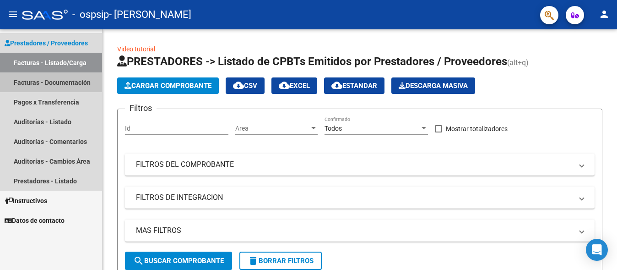
click at [40, 81] on link "Facturas - Documentación" at bounding box center [51, 82] width 102 height 20
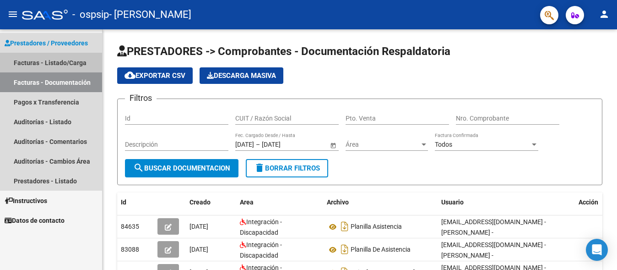
click at [70, 58] on link "Facturas - Listado/Carga" at bounding box center [51, 63] width 102 height 20
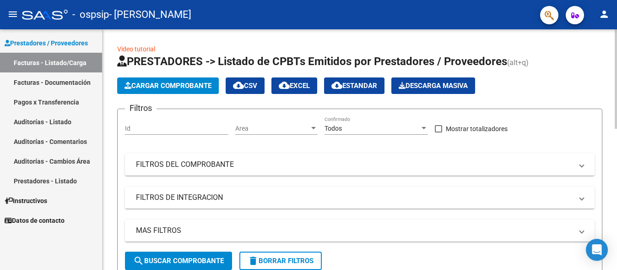
click at [158, 86] on span "Cargar Comprobante" at bounding box center [167, 85] width 87 height 8
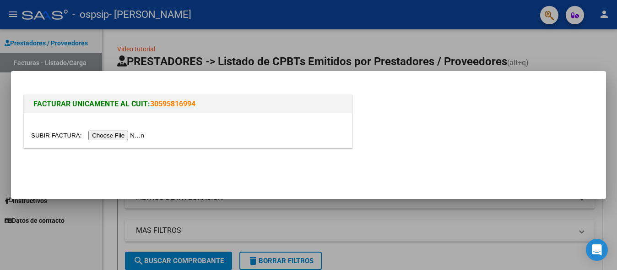
click at [126, 136] on input "file" at bounding box center [89, 135] width 116 height 10
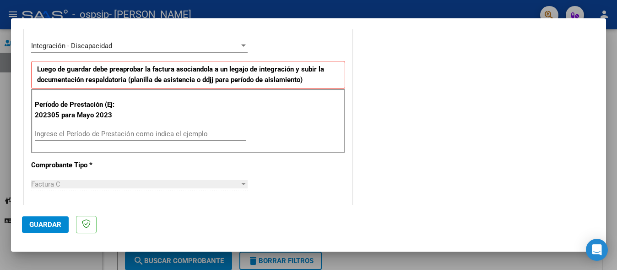
scroll to position [216, 0]
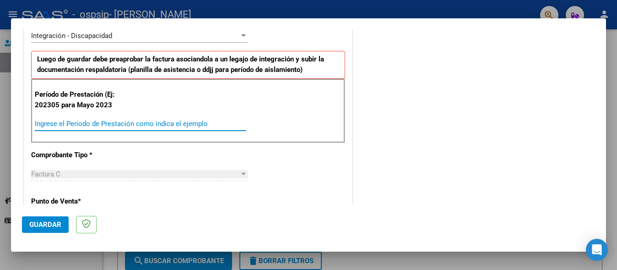
click at [171, 123] on input "Ingrese el Período de Prestación como indica el ejemplo" at bounding box center [140, 123] width 211 height 8
type input "202508"
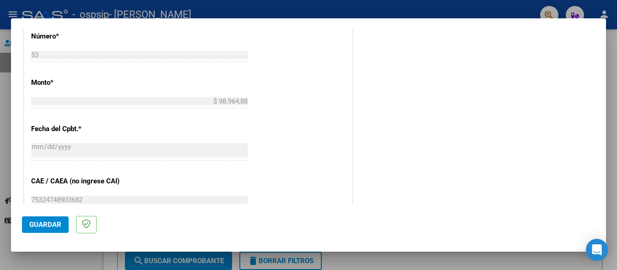
scroll to position [531, 0]
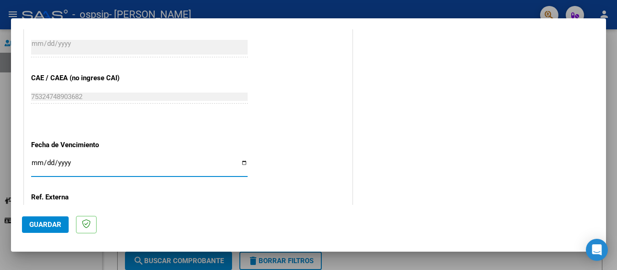
click at [241, 164] on input "Ingresar la fecha" at bounding box center [139, 166] width 216 height 15
type input "[DATE]"
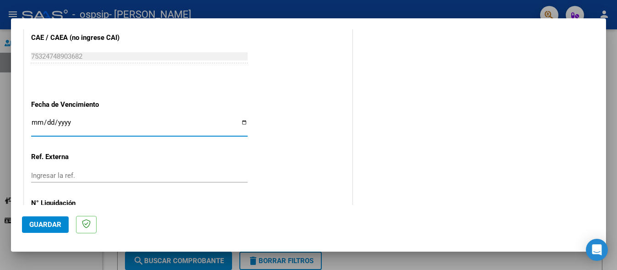
scroll to position [613, 0]
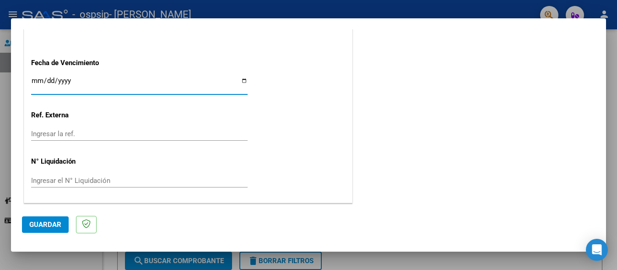
click at [48, 221] on span "Guardar" at bounding box center [45, 224] width 32 height 8
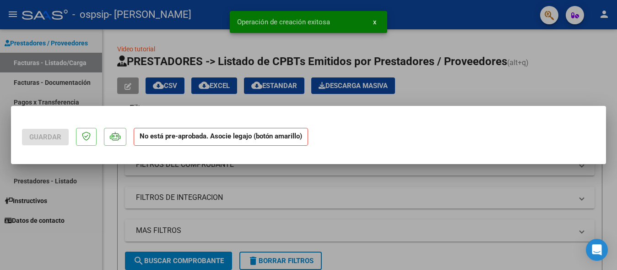
scroll to position [0, 0]
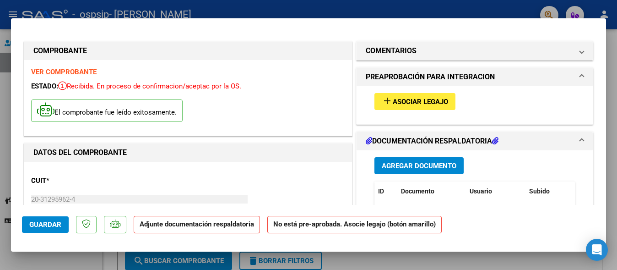
click at [437, 100] on span "Asociar Legajo" at bounding box center [420, 101] width 55 height 8
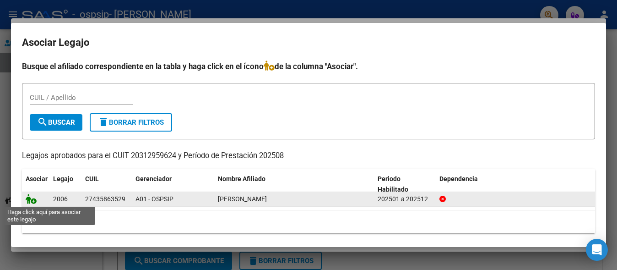
click at [34, 200] on icon at bounding box center [31, 199] width 11 height 10
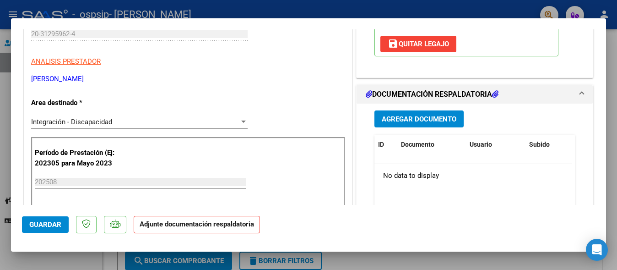
scroll to position [166, 0]
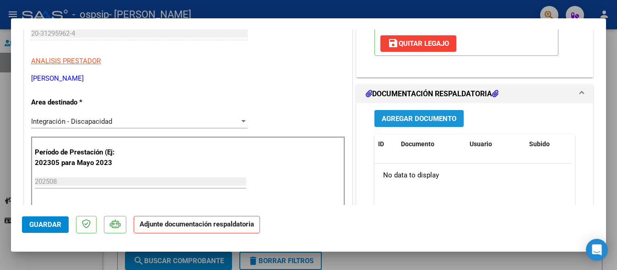
click at [421, 119] on span "Agregar Documento" at bounding box center [419, 118] width 75 height 8
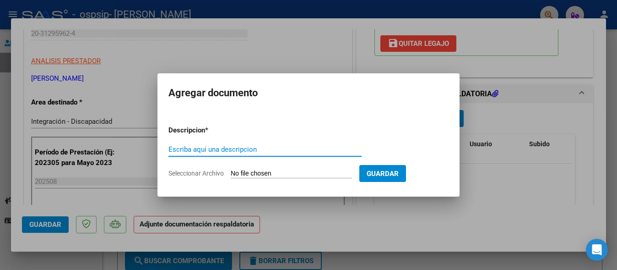
click at [253, 149] on input "Escriba aquí una descripcion" at bounding box center [264, 149] width 193 height 8
click at [297, 168] on form "Descripcion * Escriba aquí una descripcion Seleccionar Archivo Guardar" at bounding box center [308, 151] width 280 height 67
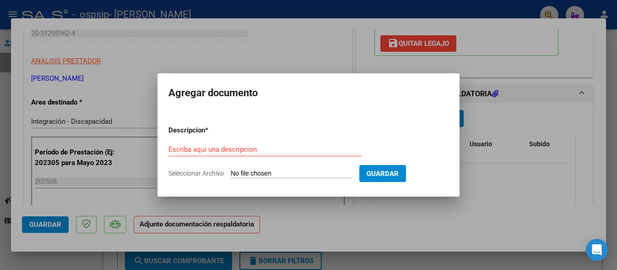
click at [253, 142] on div "Escriba aquí una descripcion" at bounding box center [264, 149] width 193 height 14
click at [221, 146] on input "Escriba aquí una descripcion" at bounding box center [264, 149] width 193 height 8
click at [195, 131] on p "Descripcion *" at bounding box center [210, 130] width 84 height 11
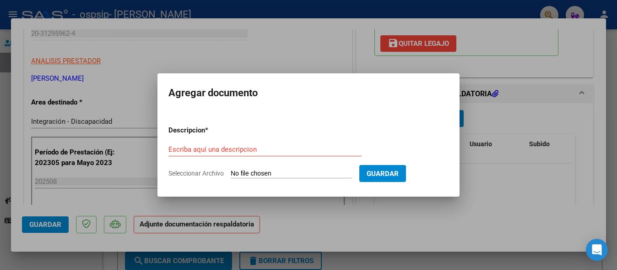
click at [219, 175] on span "Seleccionar Archivo" at bounding box center [195, 172] width 55 height 7
click at [231, 175] on input "Seleccionar Archivo" at bounding box center [291, 173] width 121 height 9
type input "C:\fakepath\asist Rocio.pdf"
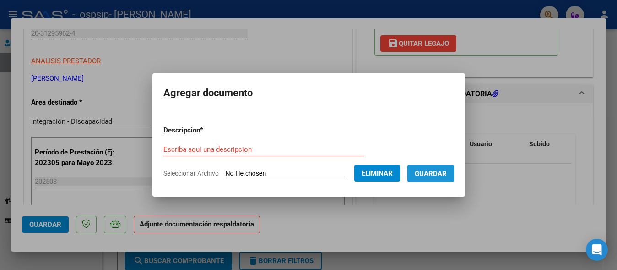
click at [429, 175] on span "Guardar" at bounding box center [431, 173] width 32 height 8
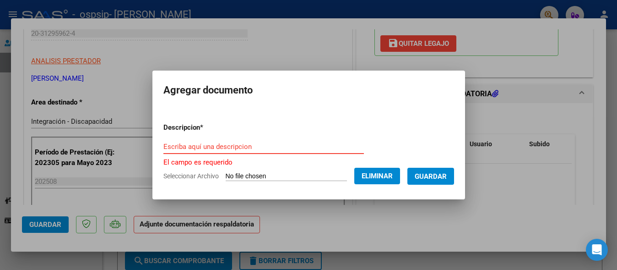
click at [312, 148] on input "Escriba aquí una descripcion" at bounding box center [263, 146] width 200 height 8
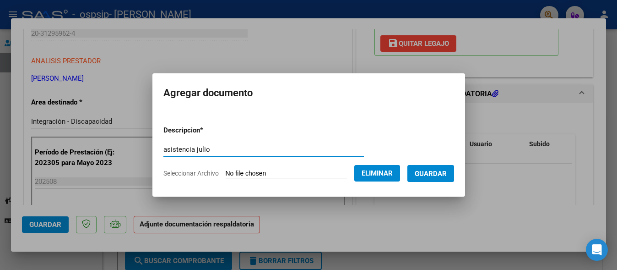
type input "asistencia julio"
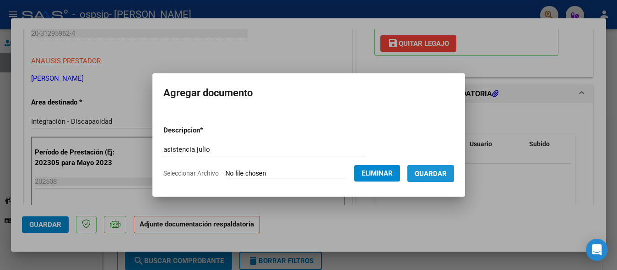
click at [433, 170] on span "Guardar" at bounding box center [431, 173] width 32 height 8
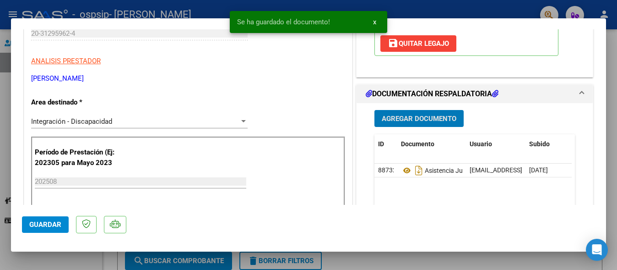
scroll to position [343, 0]
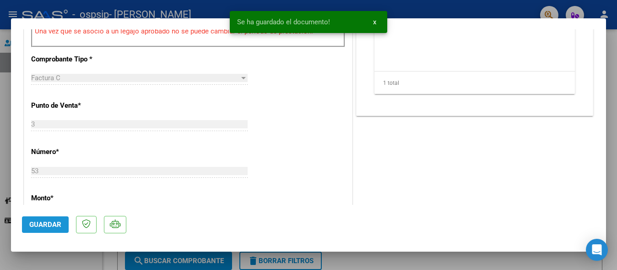
click at [35, 231] on button "Guardar" at bounding box center [45, 224] width 47 height 16
click at [377, 22] on button "x" at bounding box center [375, 22] width 18 height 16
